Goal: Ask a question

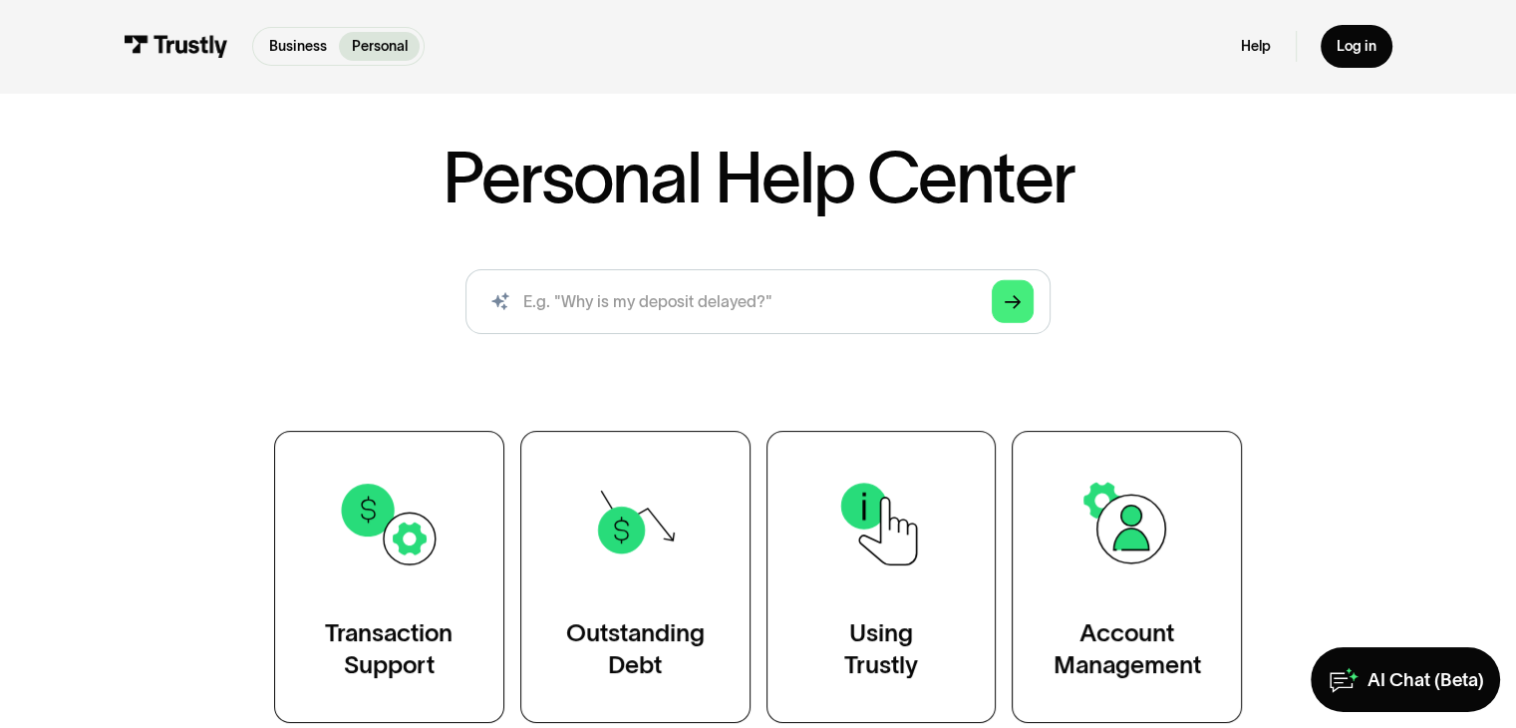
scroll to position [199, 0]
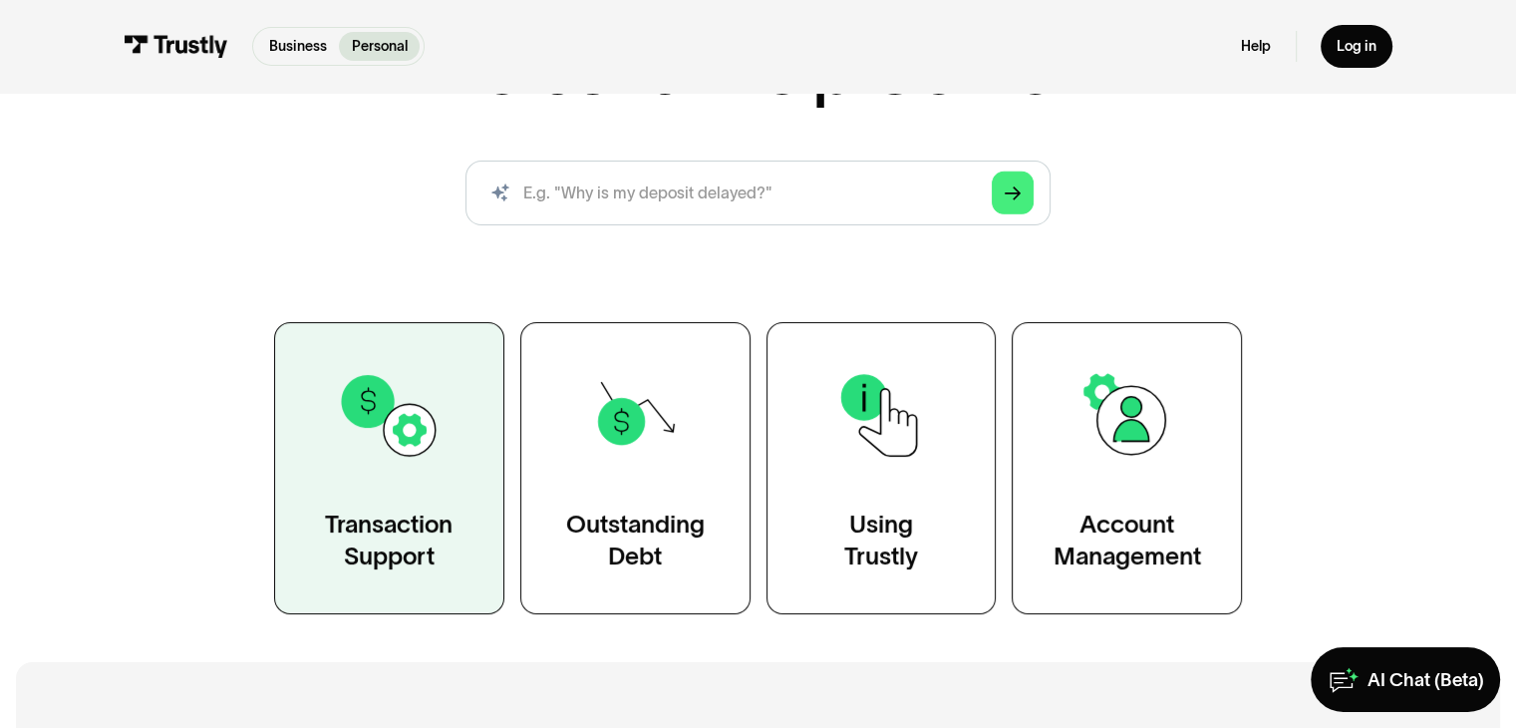
click at [363, 508] on div "Transaction Support" at bounding box center [389, 540] width 128 height 65
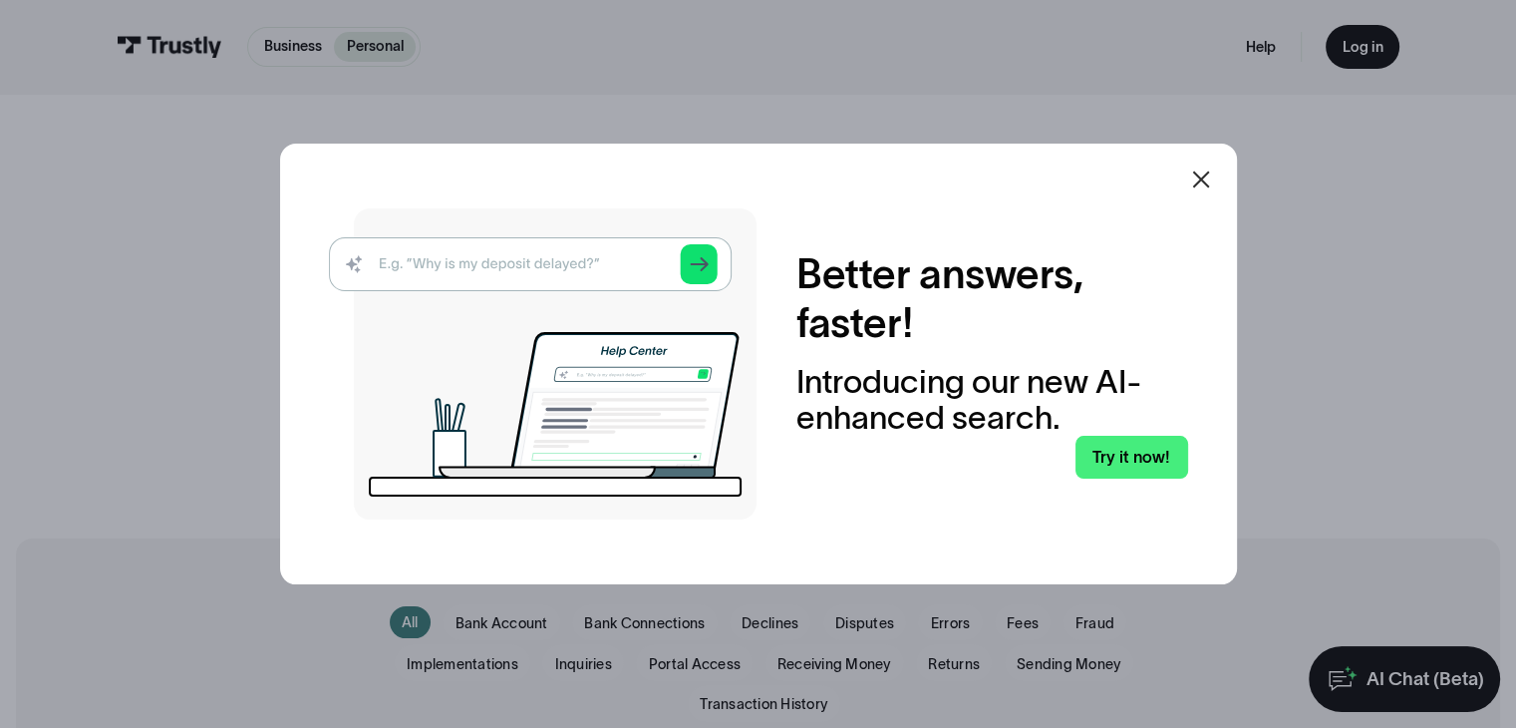
click at [1199, 172] on icon at bounding box center [1201, 179] width 24 height 24
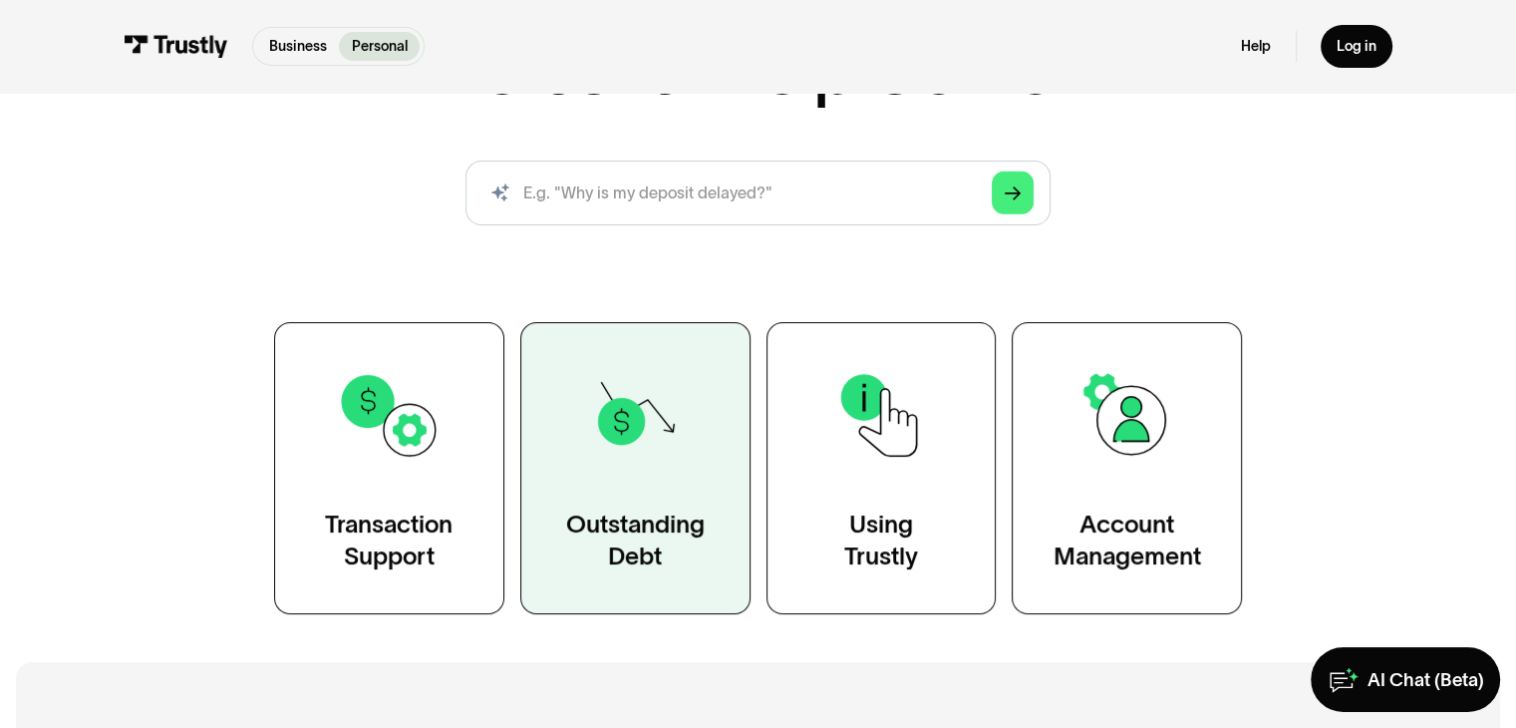
click at [679, 544] on div "Outstanding Debt" at bounding box center [635, 540] width 139 height 65
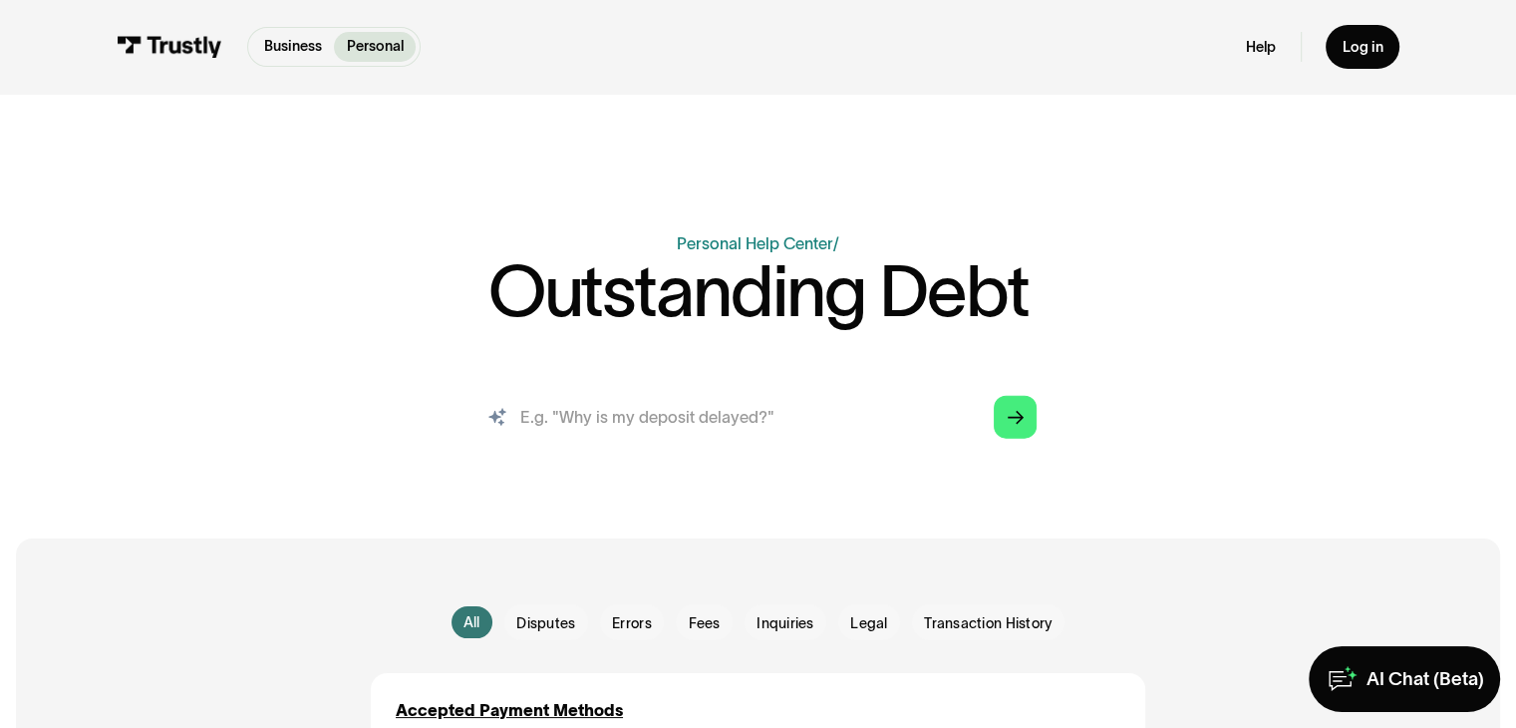
click at [651, 424] on input "search" at bounding box center [757, 416] width 590 height 65
type input "owe"
click at [1008, 427] on icon "Arrow Right" at bounding box center [1016, 418] width 16 height 17
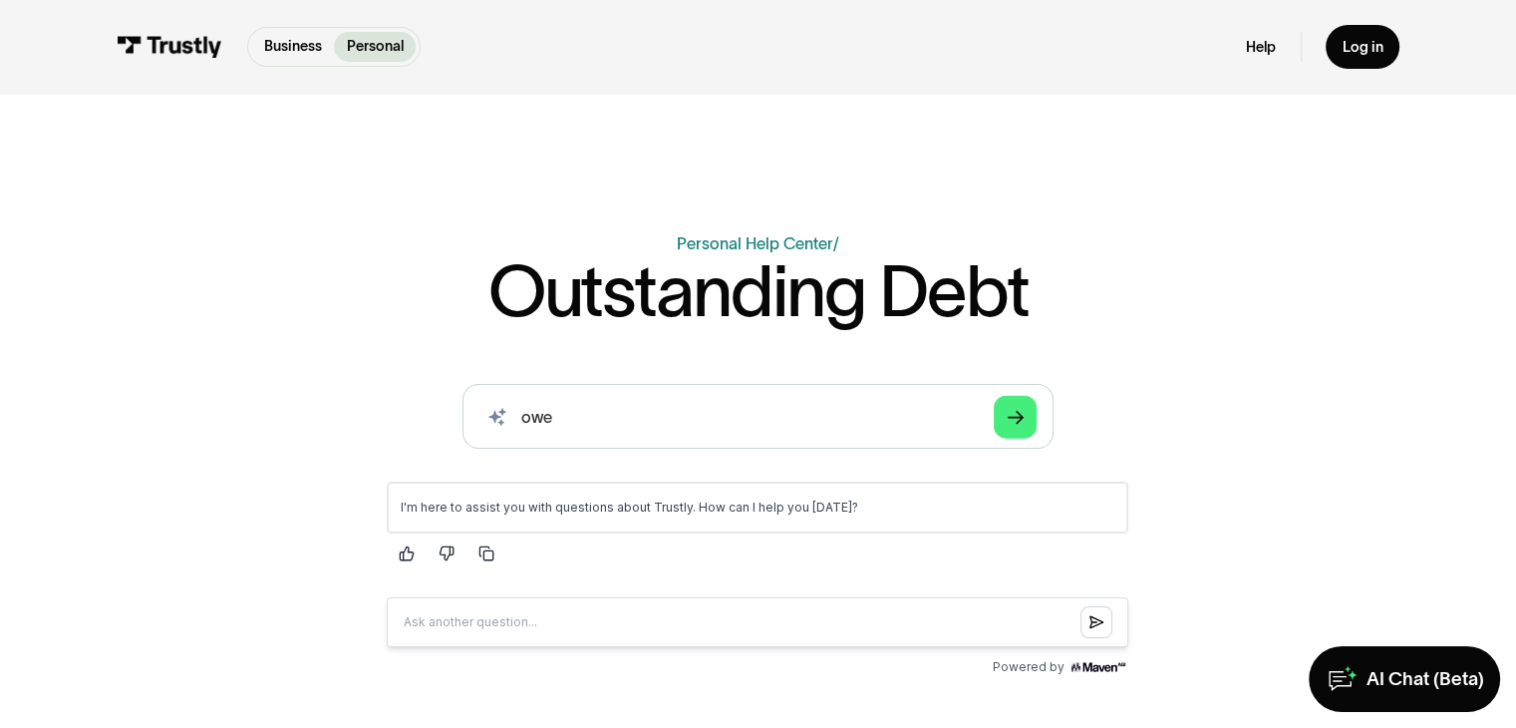
click at [563, 628] on input "Question box" at bounding box center [758, 621] width 742 height 50
type input "I am trying to play bet rivers online casino and it is giving me an error that …"
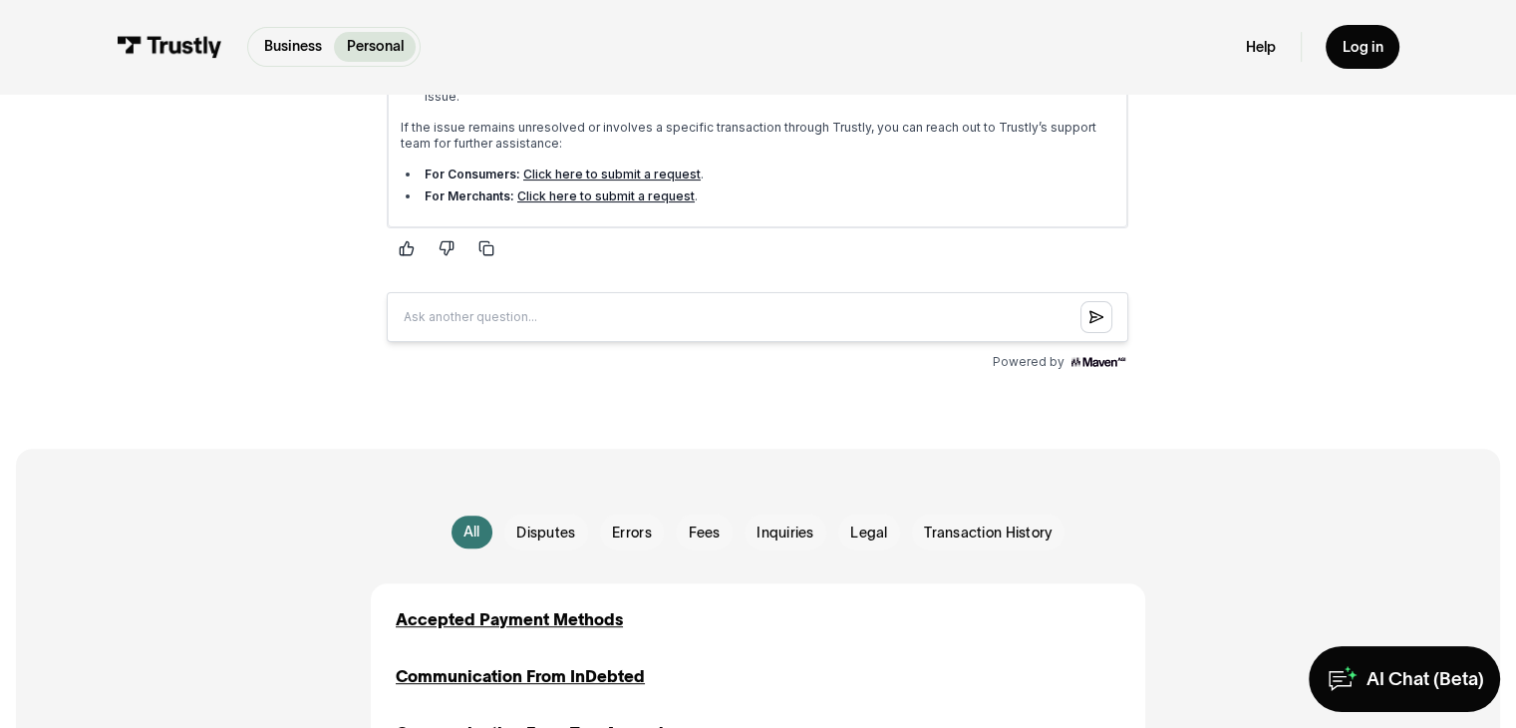
scroll to position [698, 0]
